Goal: Complete application form

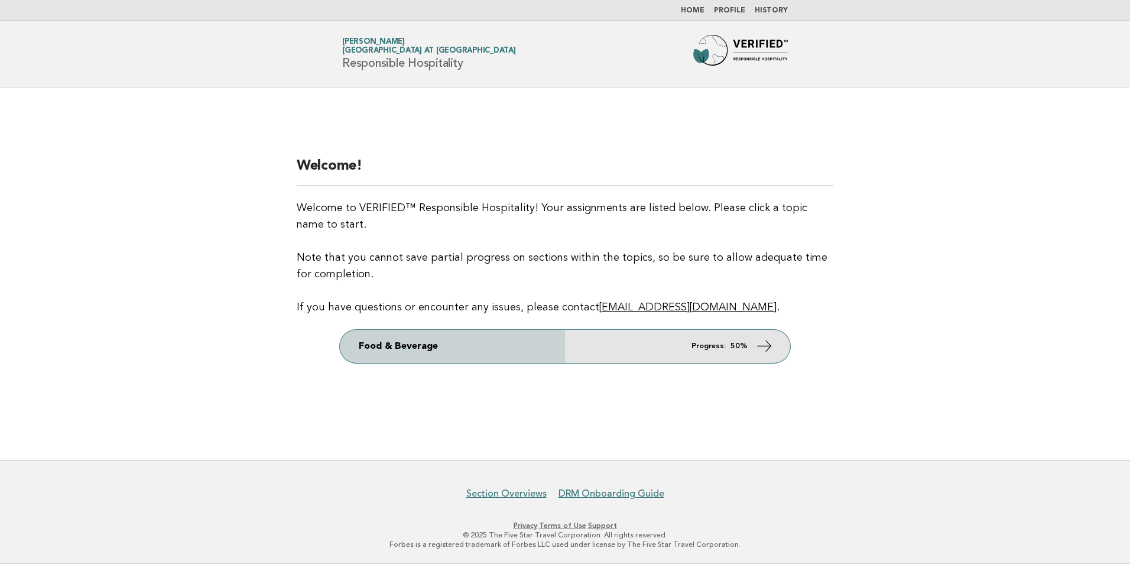
click at [760, 344] on icon at bounding box center [764, 345] width 17 height 17
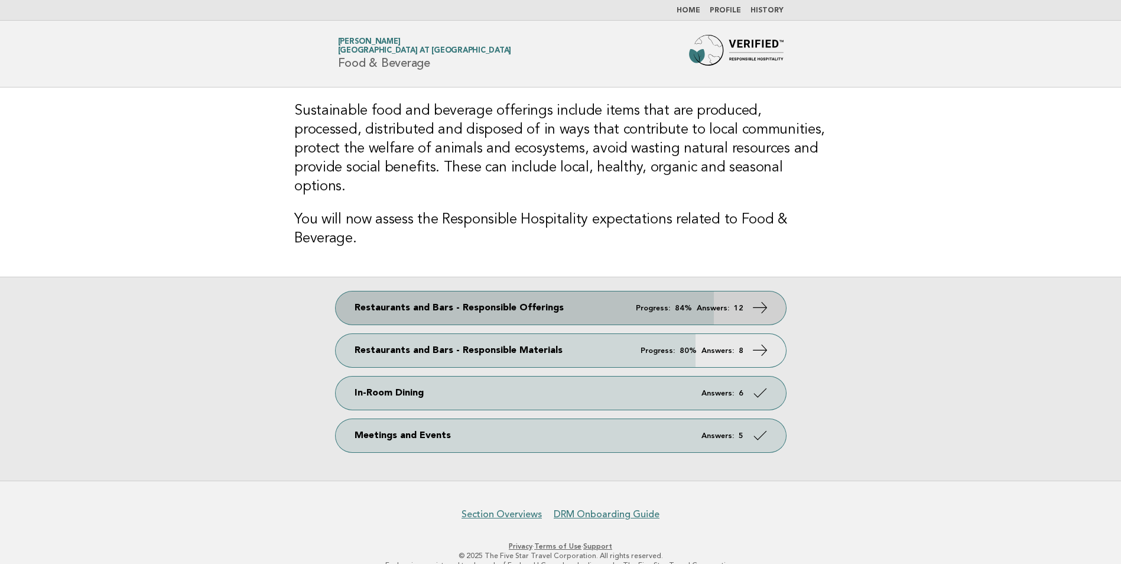
click at [758, 299] on icon at bounding box center [759, 307] width 17 height 17
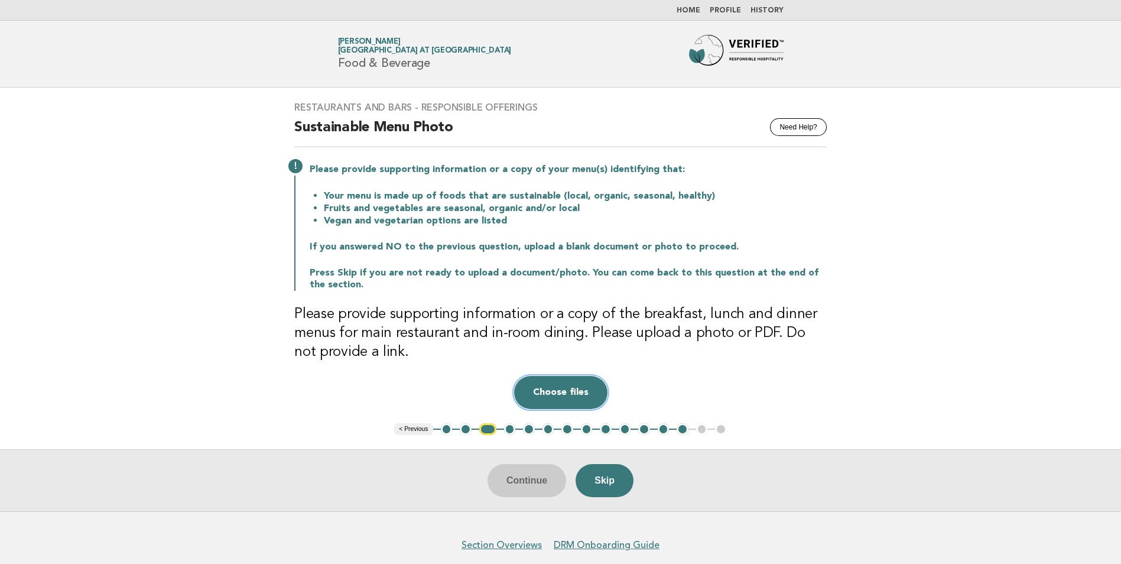
click at [571, 389] on button "Choose files" at bounding box center [560, 392] width 93 height 33
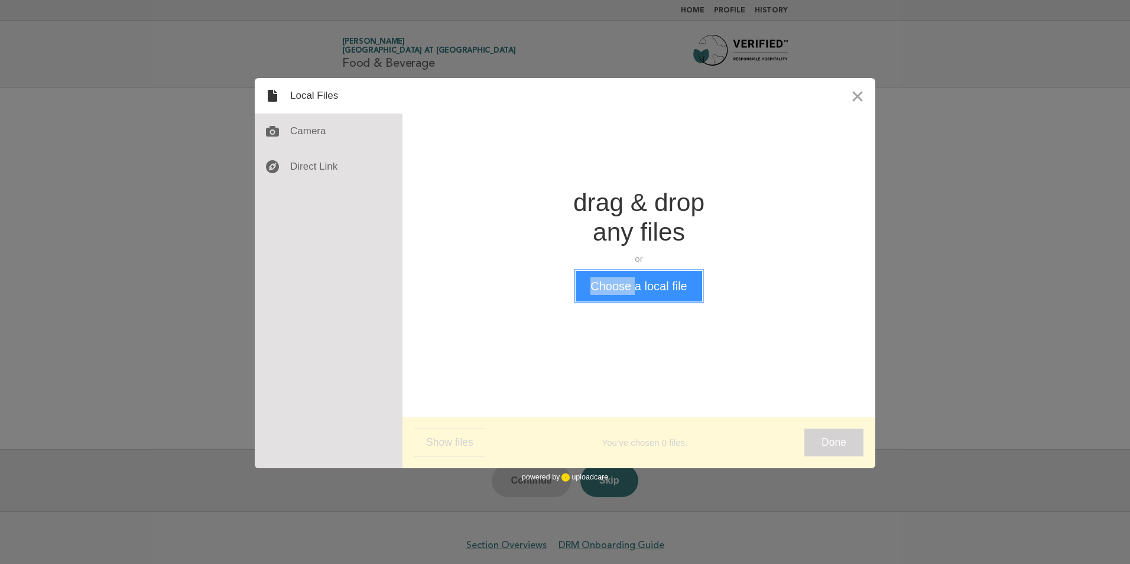
click at [611, 286] on button "Choose a local file" at bounding box center [639, 286] width 126 height 31
click at [649, 290] on button "Choose a local file" at bounding box center [639, 286] width 126 height 31
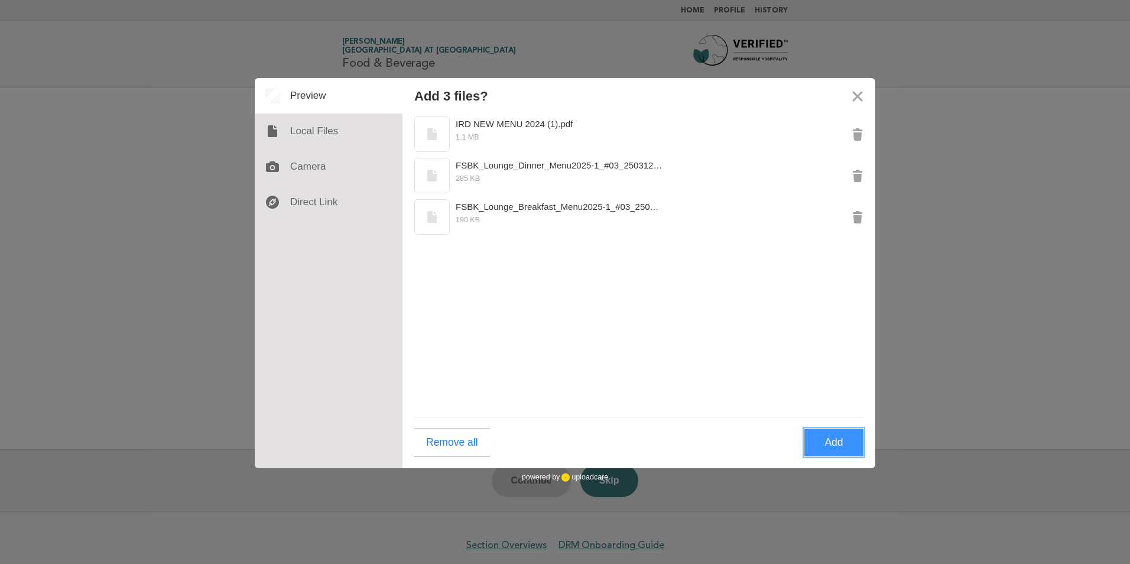
click at [839, 442] on button "Add" at bounding box center [833, 442] width 59 height 28
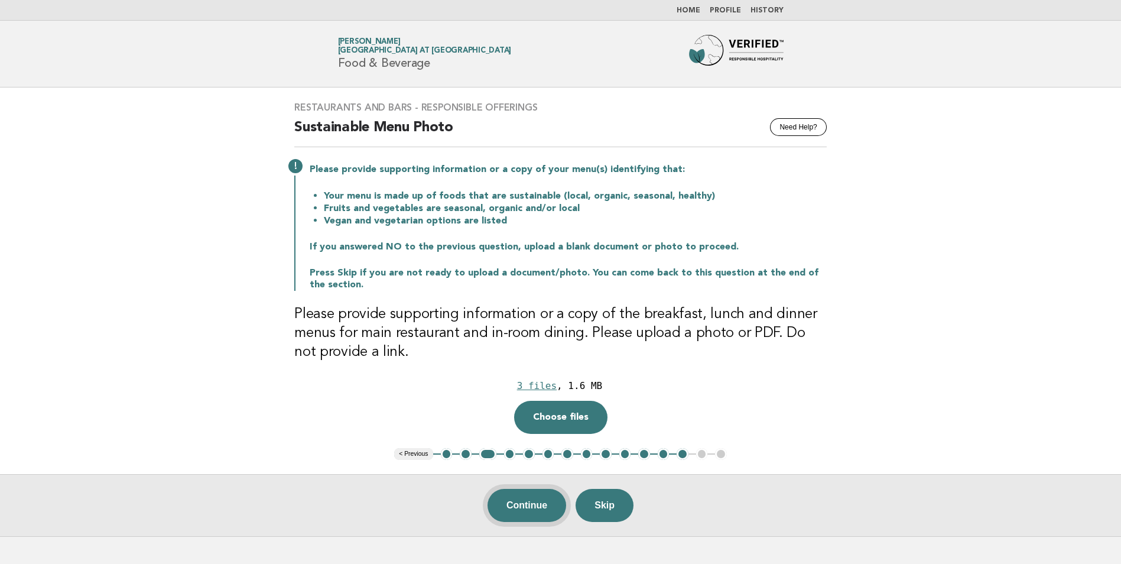
click at [534, 501] on button "Continue" at bounding box center [526, 505] width 79 height 33
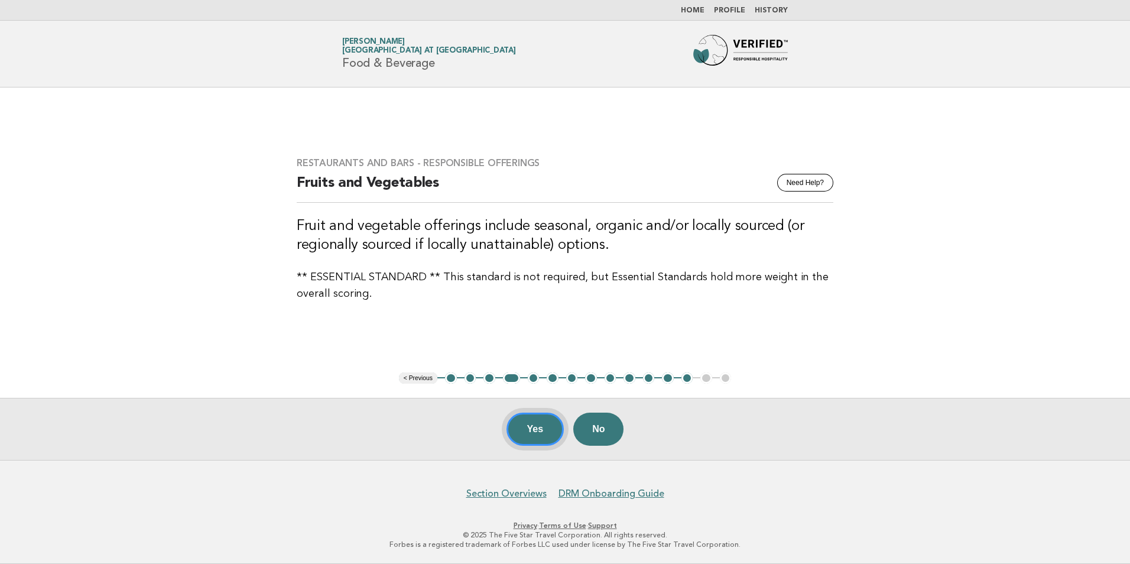
click at [533, 427] on button "Yes" at bounding box center [535, 428] width 58 height 33
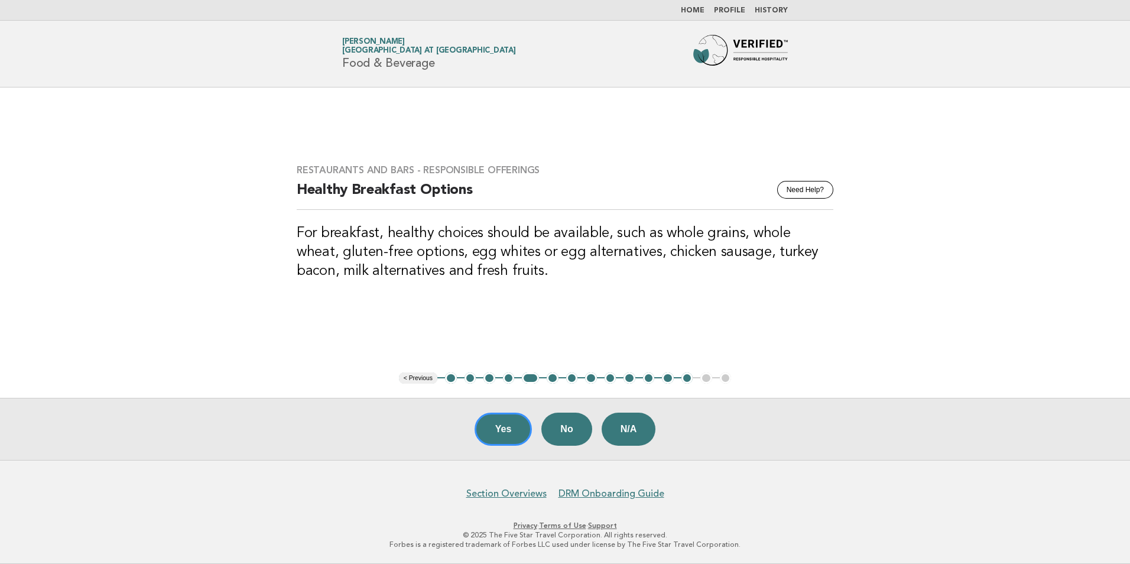
click at [685, 378] on button "13" at bounding box center [687, 378] width 12 height 12
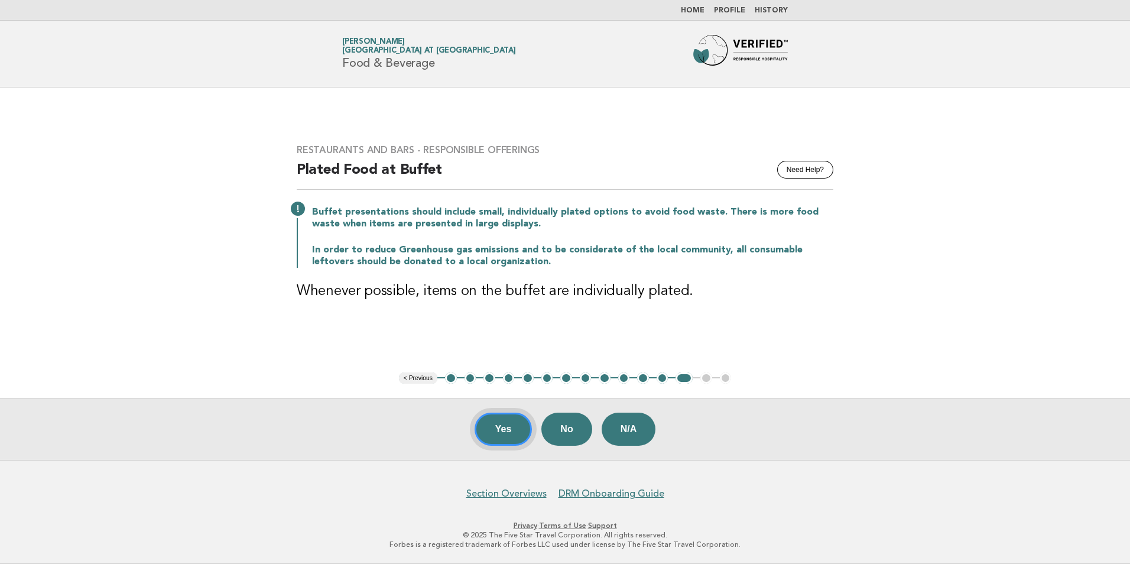
click at [497, 431] on button "Yes" at bounding box center [503, 428] width 58 height 33
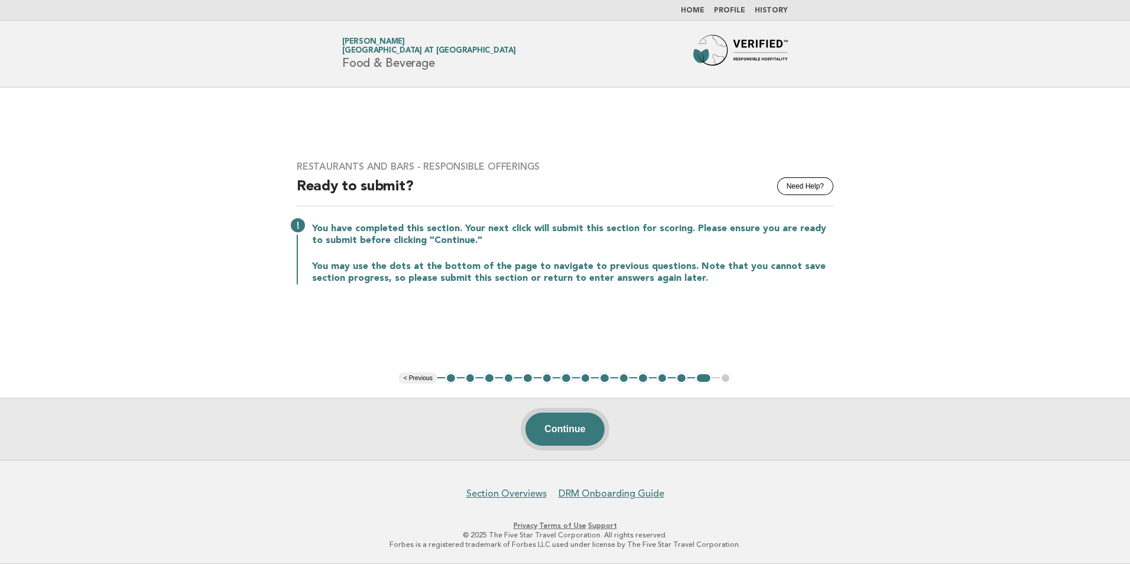
click at [563, 426] on button "Continue" at bounding box center [564, 428] width 79 height 33
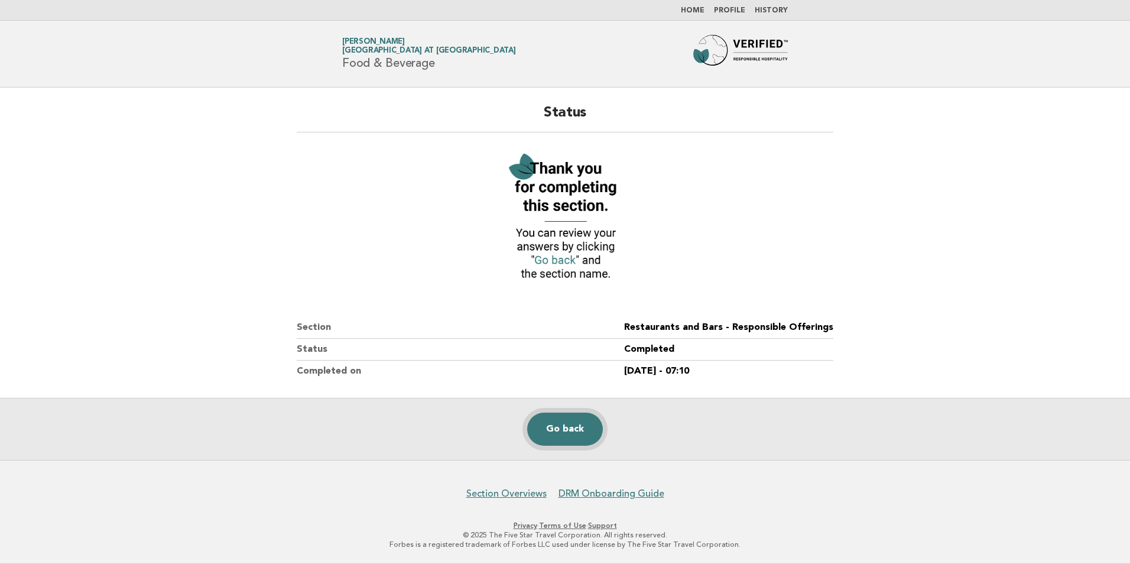
click at [574, 430] on link "Go back" at bounding box center [565, 428] width 76 height 33
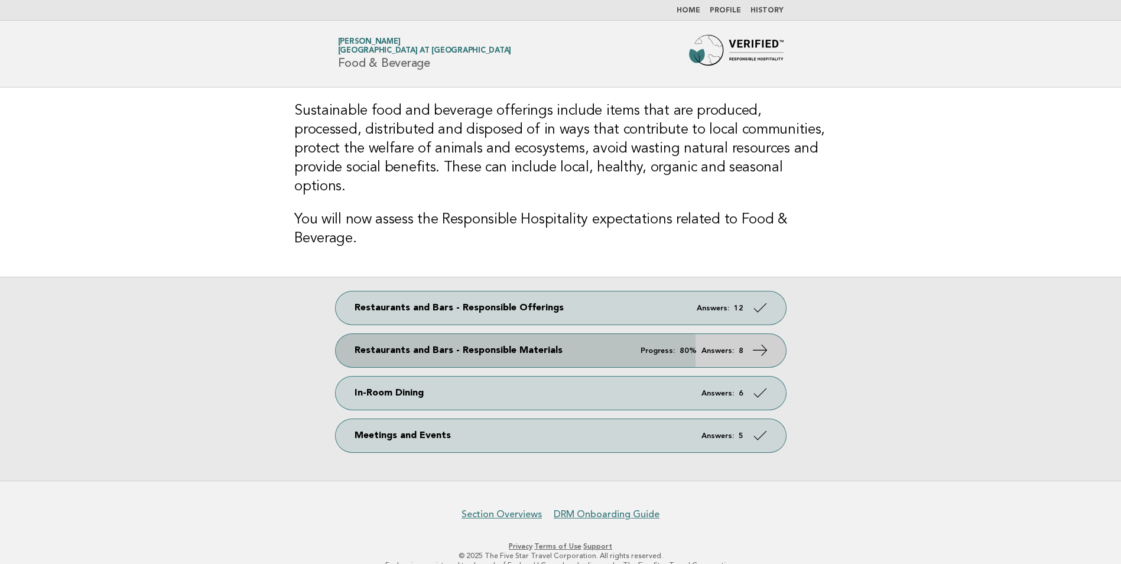
click at [759, 342] on icon at bounding box center [759, 350] width 17 height 17
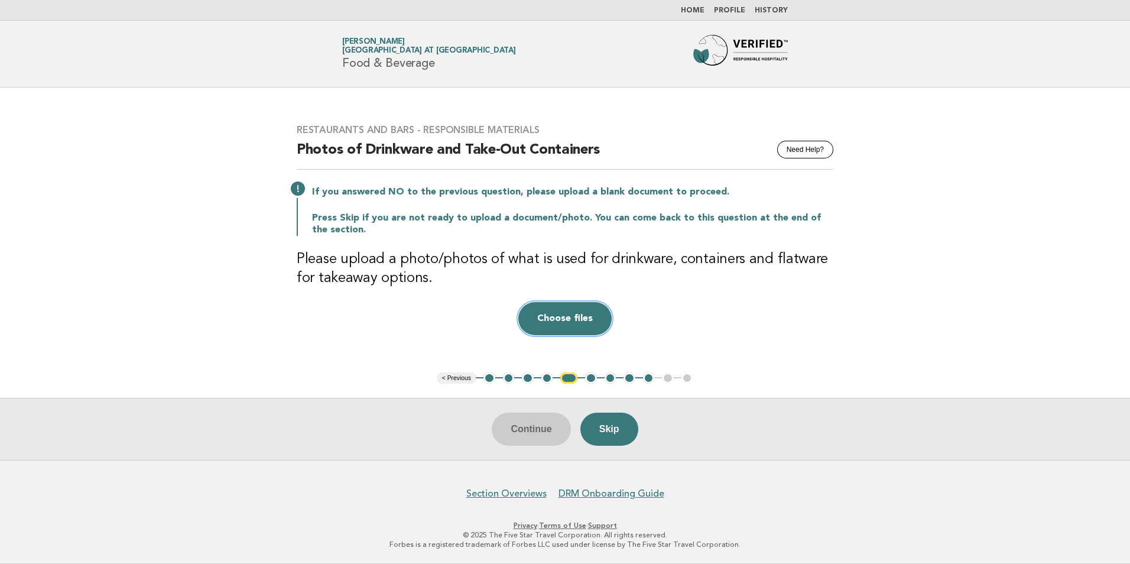
click at [570, 316] on button "Choose files" at bounding box center [564, 318] width 93 height 33
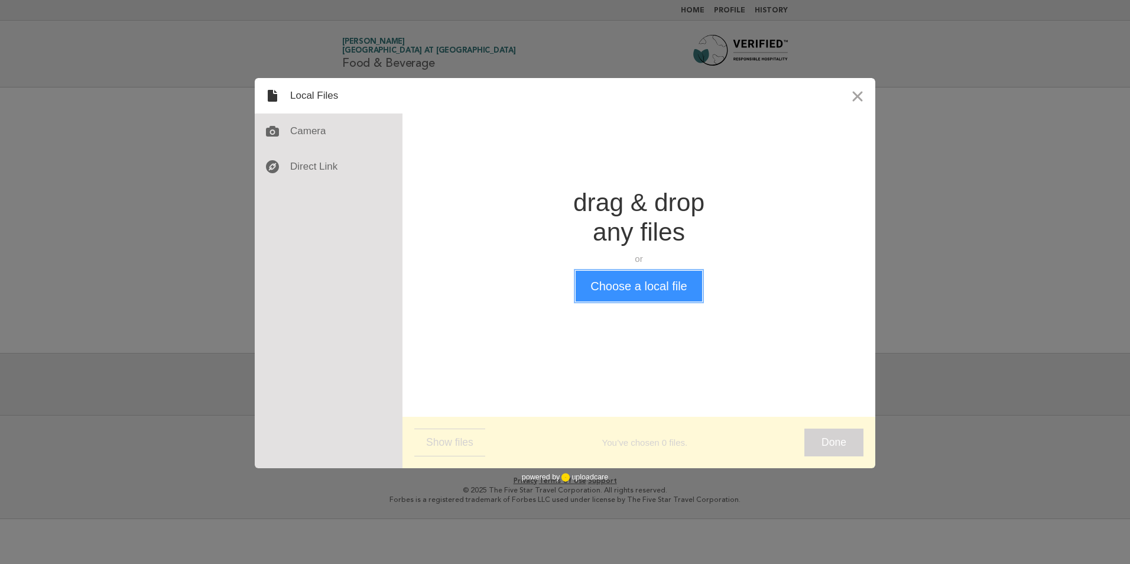
click at [672, 284] on button "Choose a local file" at bounding box center [639, 286] width 126 height 31
click at [860, 93] on button "Close" at bounding box center [857, 95] width 35 height 35
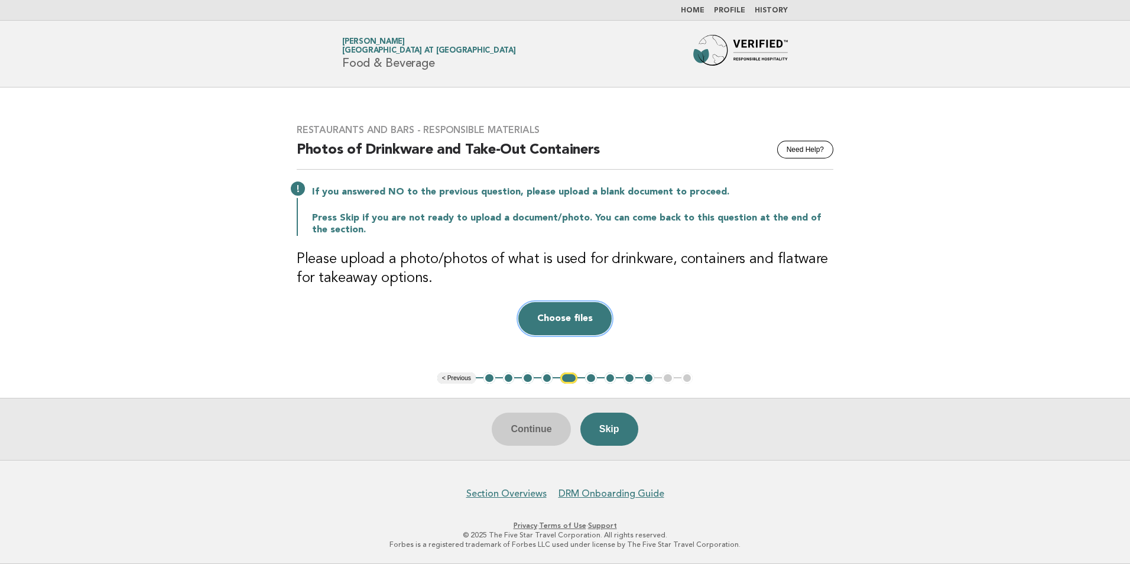
click at [591, 315] on button "Choose files" at bounding box center [564, 318] width 93 height 33
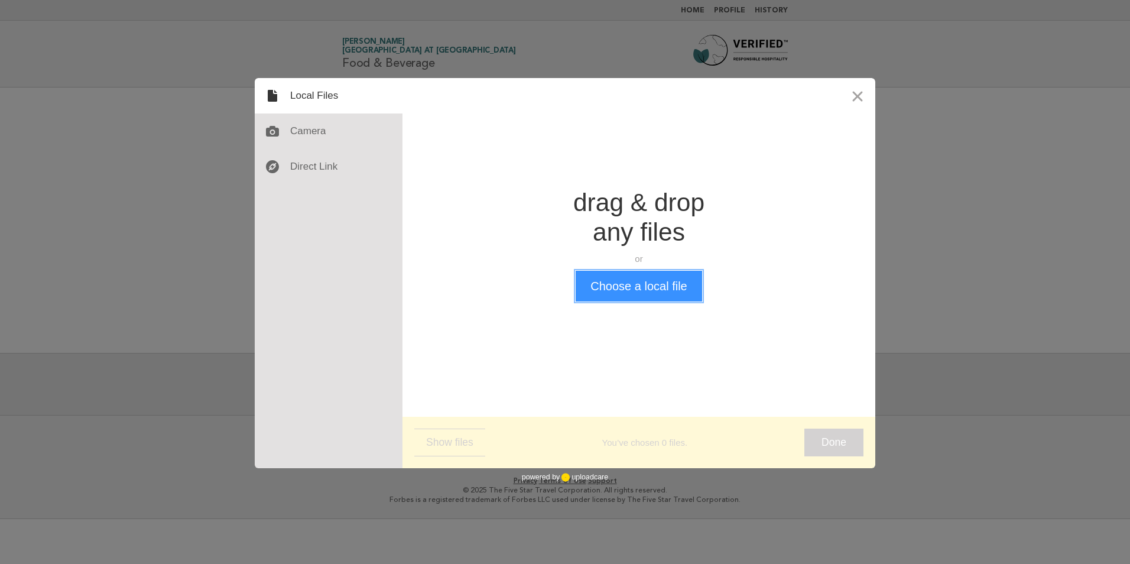
click at [654, 286] on button "Choose a local file" at bounding box center [639, 286] width 126 height 31
click at [859, 99] on button "Close" at bounding box center [857, 95] width 35 height 35
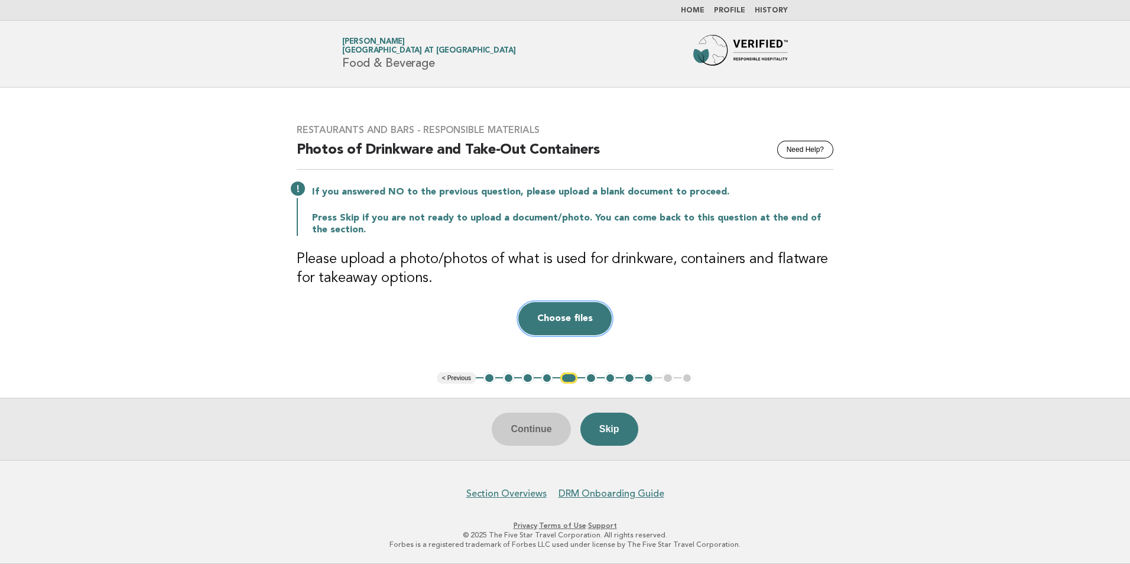
click at [592, 326] on button "Choose files" at bounding box center [564, 318] width 93 height 33
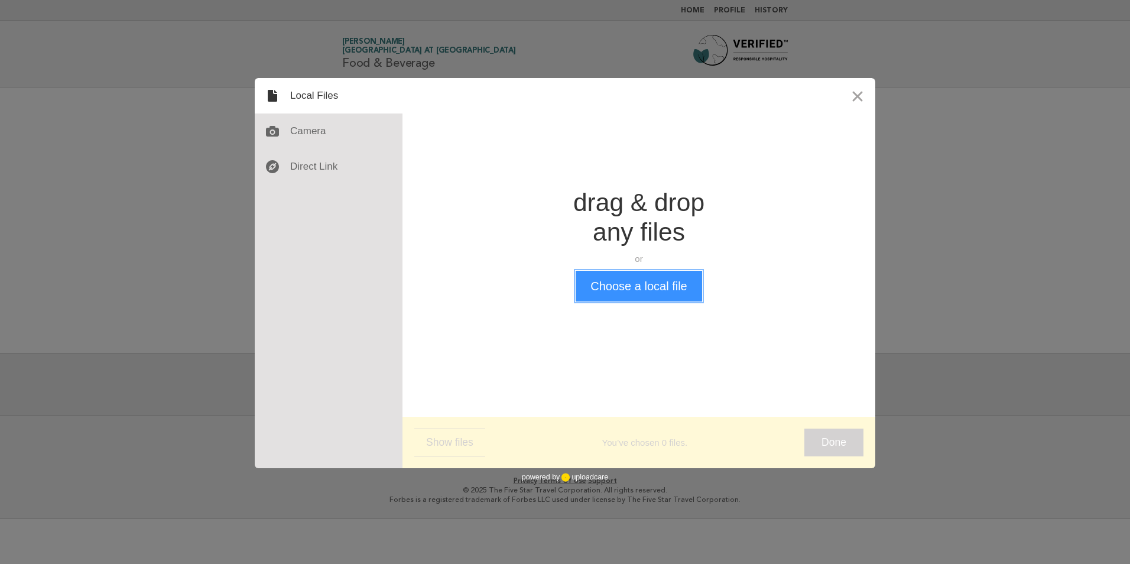
click at [685, 294] on button "Choose a local file" at bounding box center [639, 286] width 126 height 31
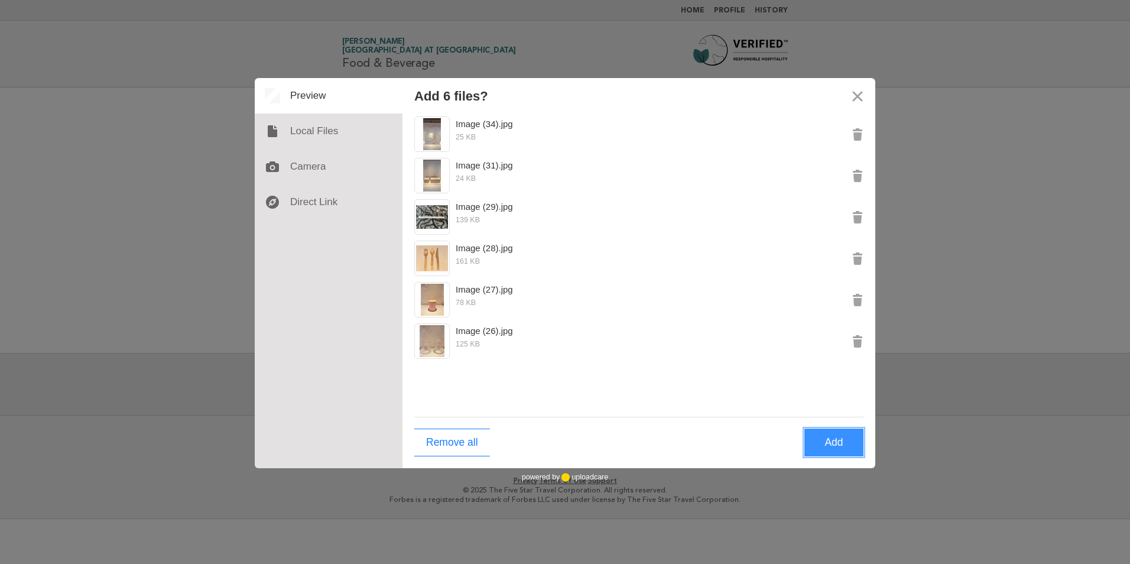
click at [824, 443] on button "Add" at bounding box center [833, 442] width 59 height 28
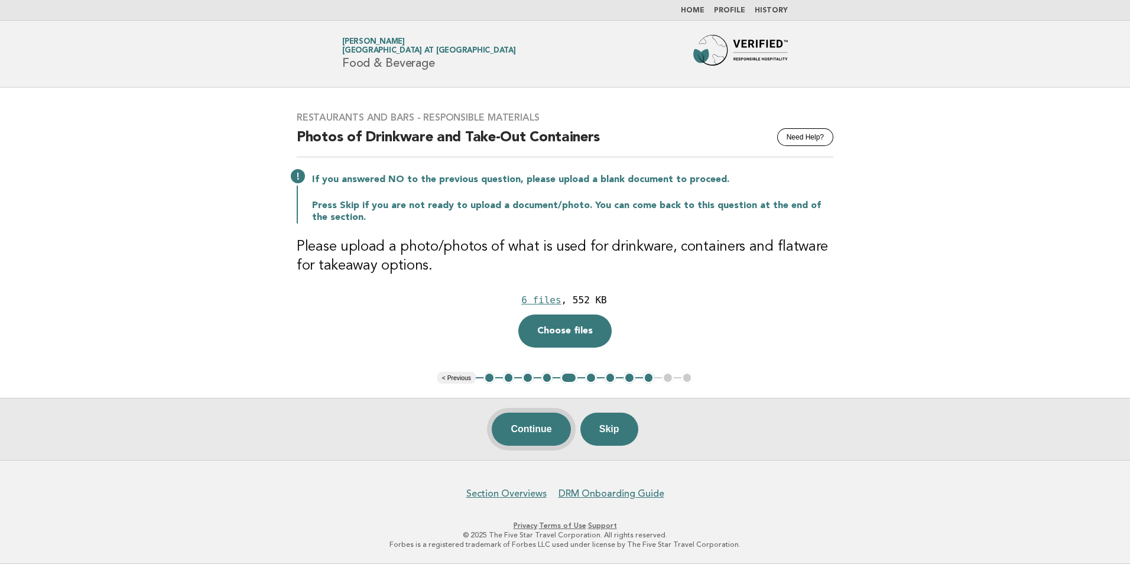
click at [527, 423] on button "Continue" at bounding box center [531, 428] width 79 height 33
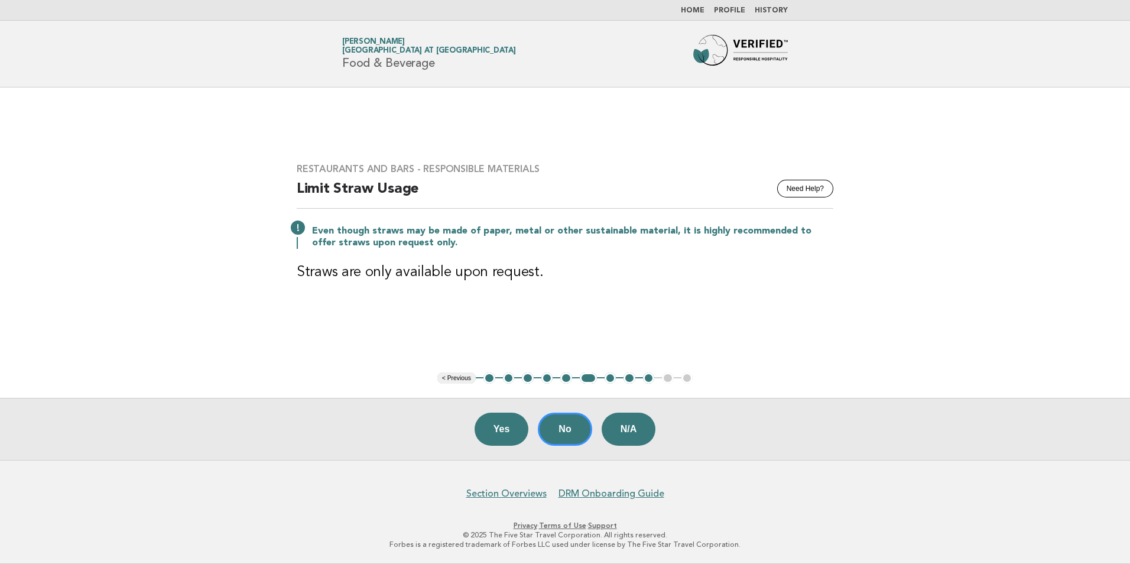
click at [646, 379] on button "9" at bounding box center [649, 378] width 12 height 12
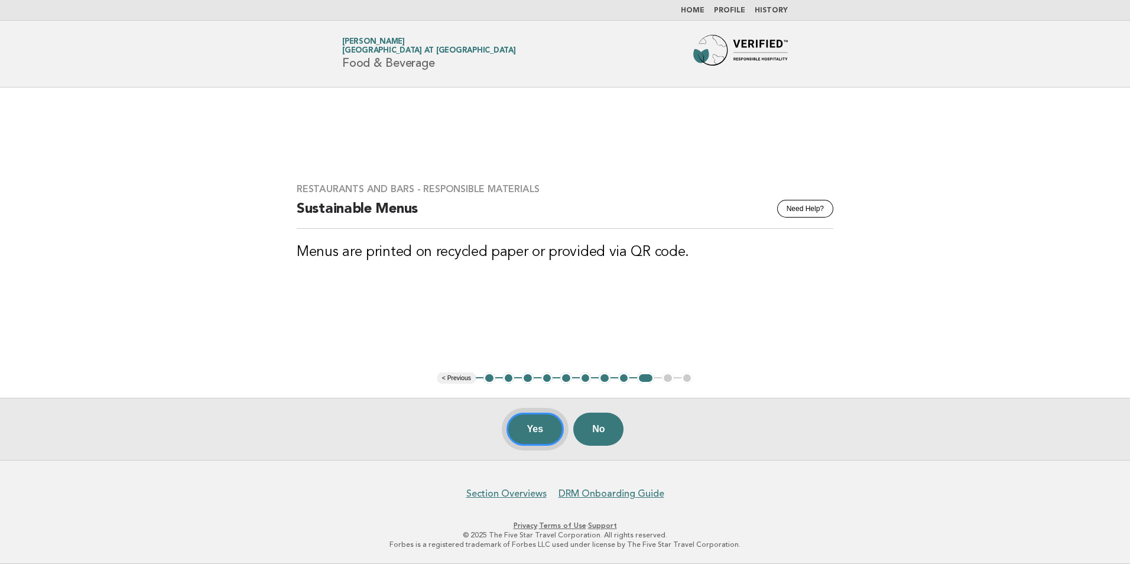
click at [539, 418] on button "Yes" at bounding box center [535, 428] width 58 height 33
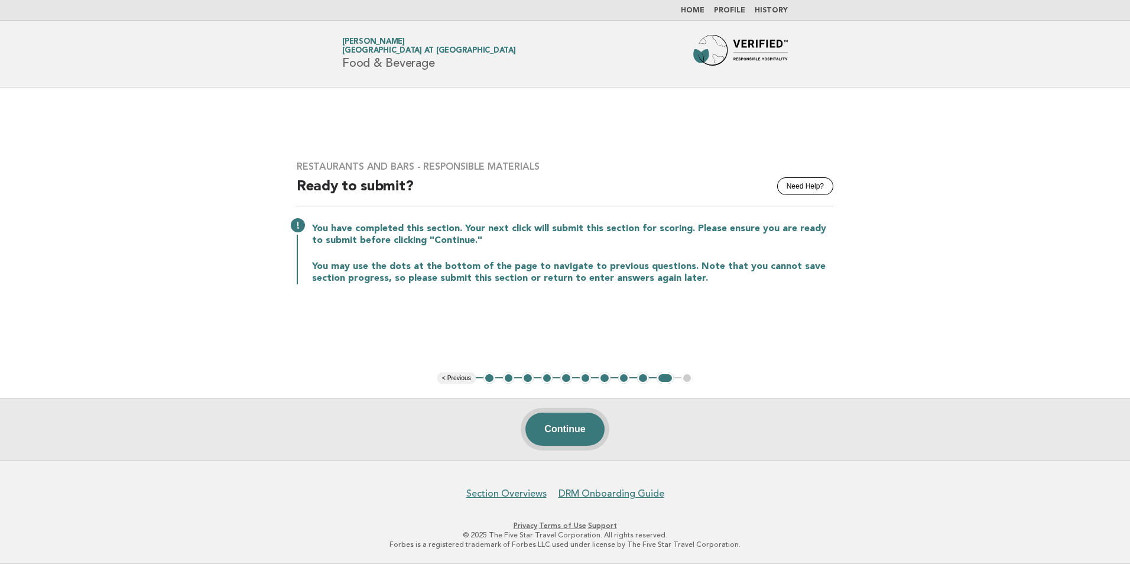
click at [577, 425] on button "Continue" at bounding box center [564, 428] width 79 height 33
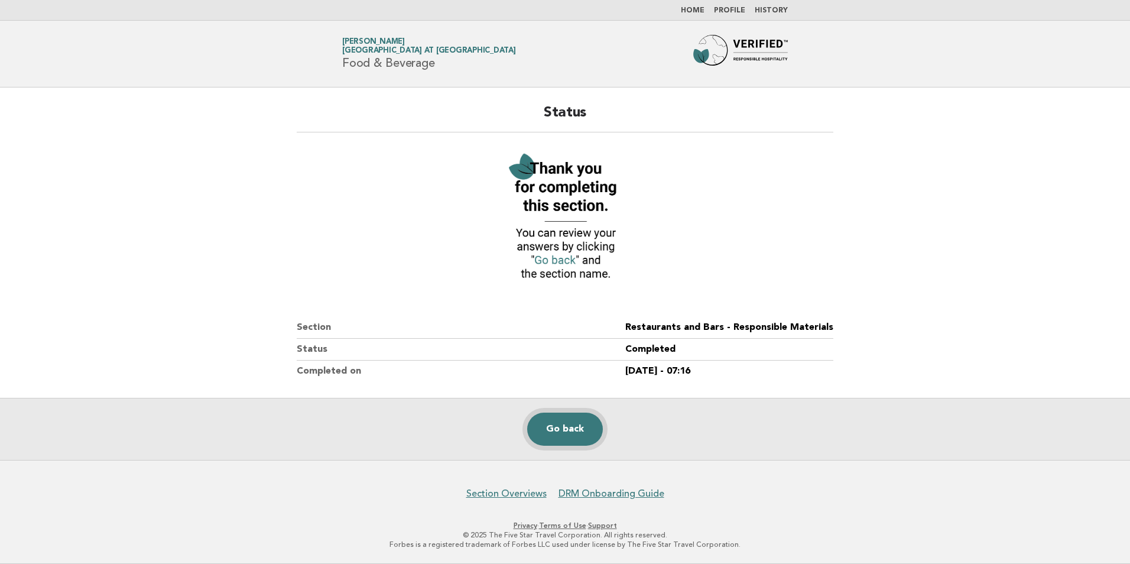
click at [567, 441] on link "Go back" at bounding box center [565, 428] width 76 height 33
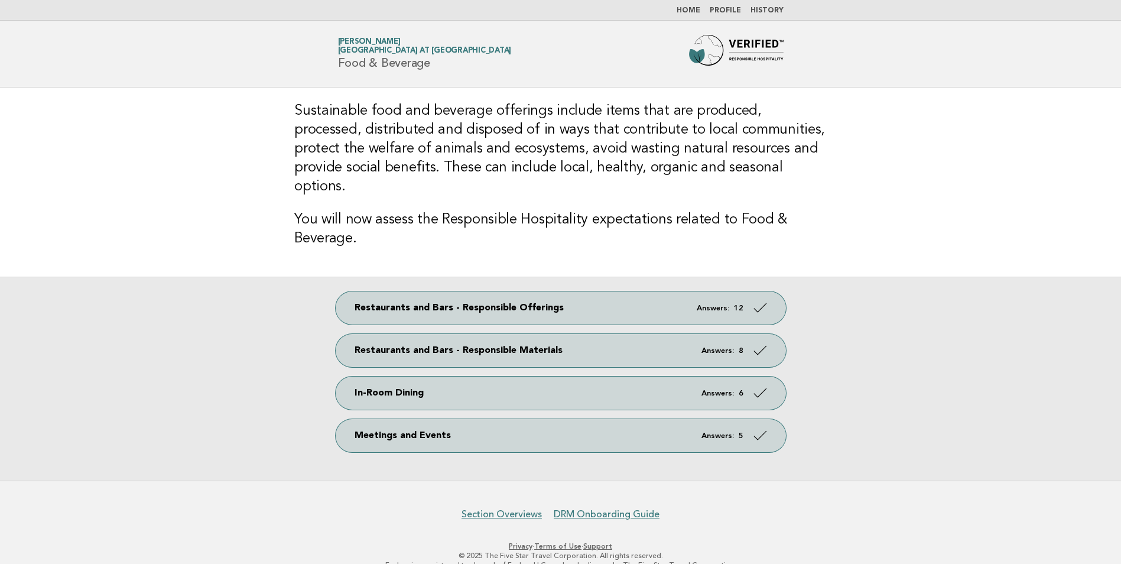
scroll to position [1, 0]
